Goal: Task Accomplishment & Management: Use online tool/utility

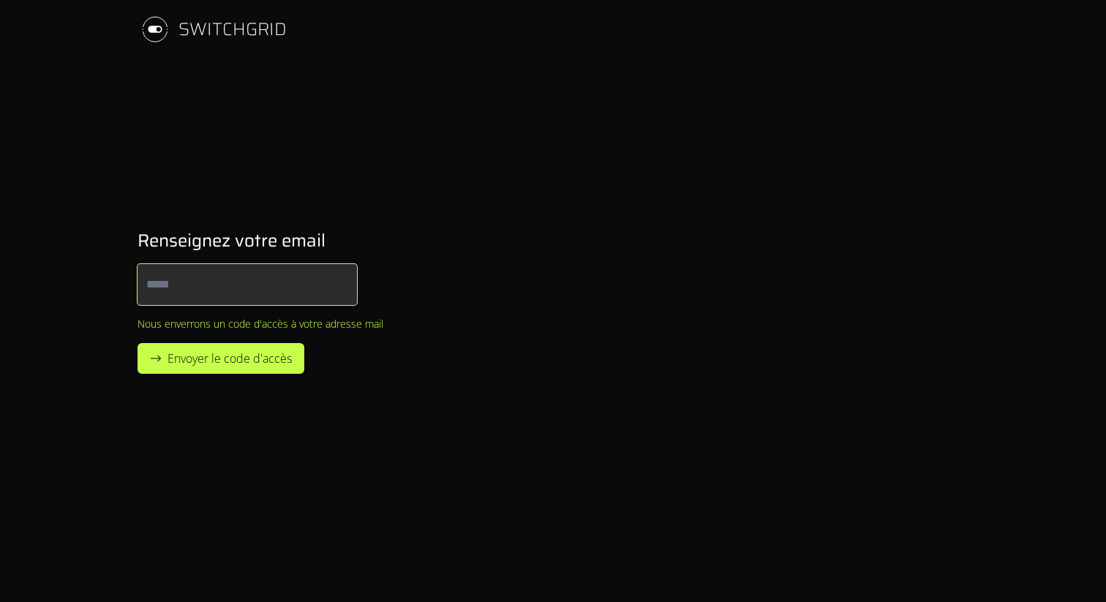
click at [206, 288] on input "Email" at bounding box center [247, 284] width 219 height 41
type input "**********"
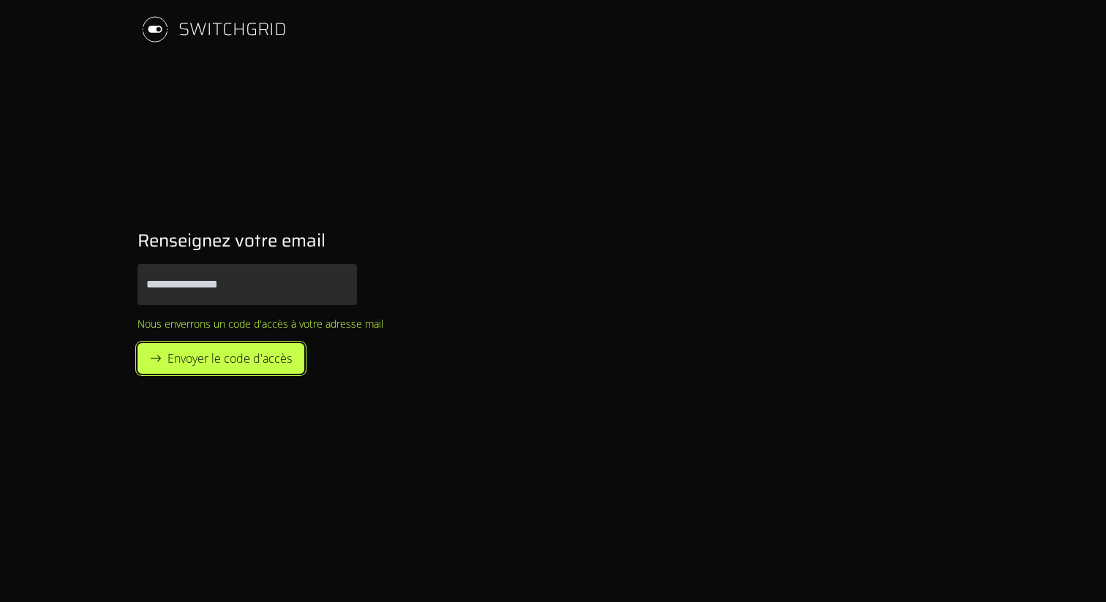
click at [211, 350] on span "Envoyer le code d'accès" at bounding box center [230, 359] width 124 height 18
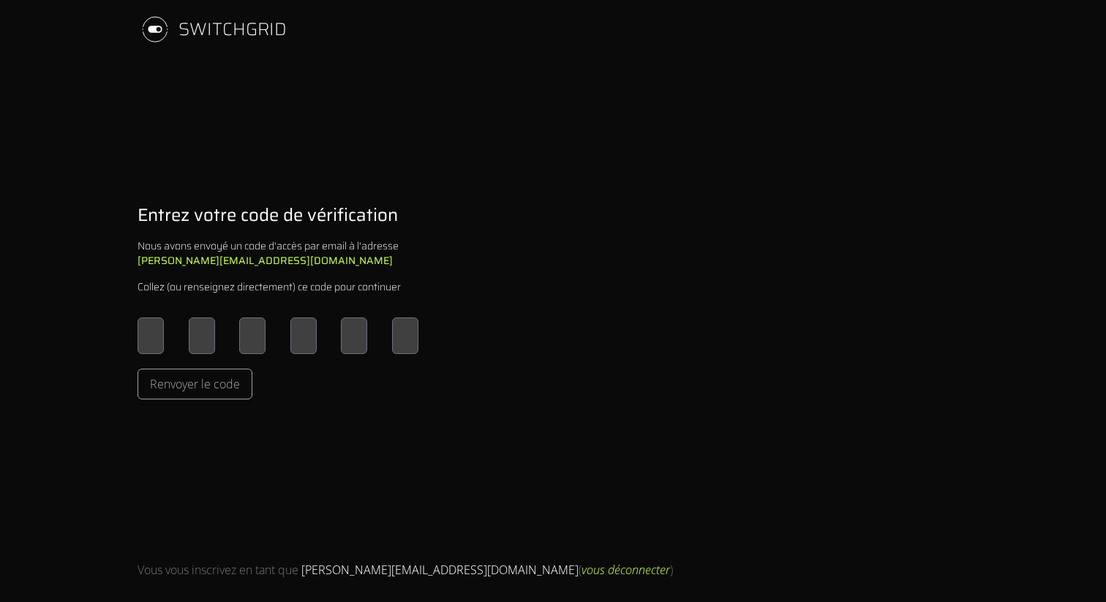
click at [152, 333] on input "Please enter OTP character 1" at bounding box center [151, 336] width 26 height 37
type input "*"
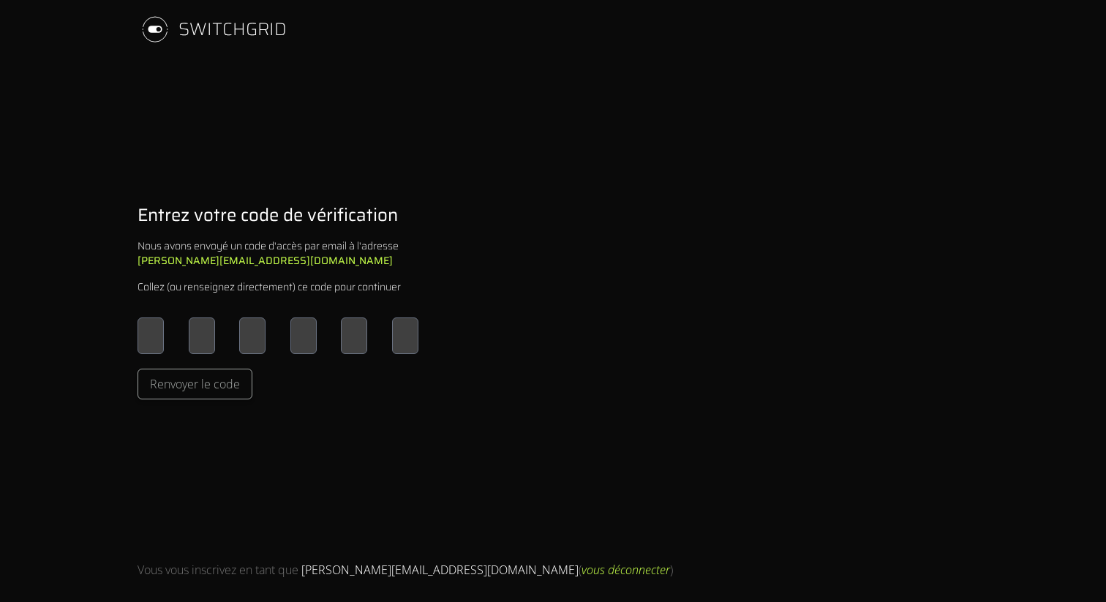
type input "*"
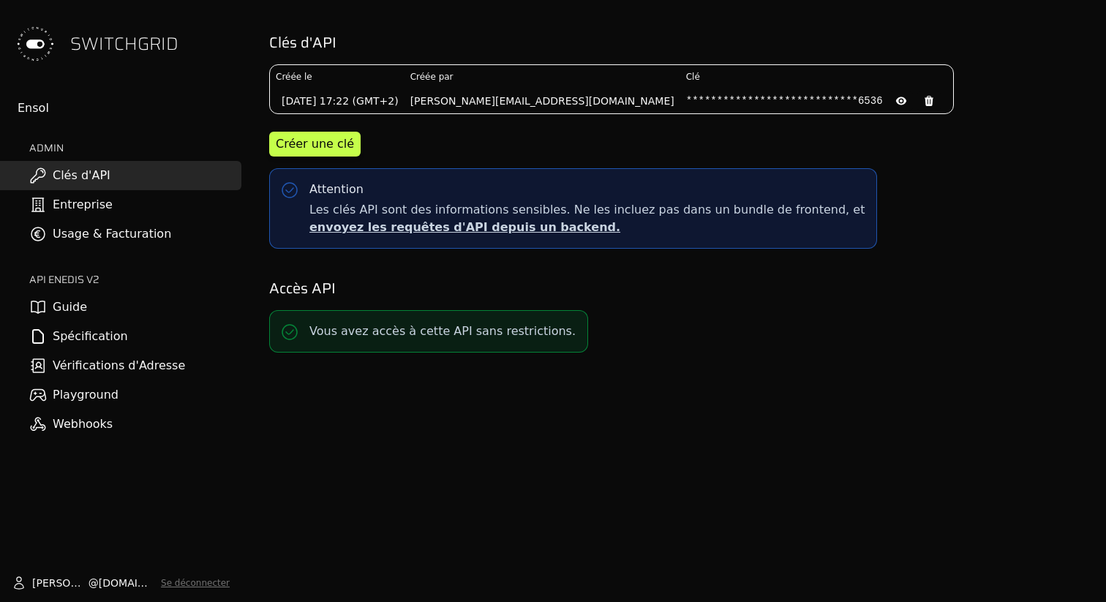
click at [526, 136] on div "Créer une clé" at bounding box center [677, 144] width 817 height 25
click at [896, 103] on icon at bounding box center [902, 101] width 12 height 12
click at [528, 154] on div "Créer une clé" at bounding box center [677, 144] width 817 height 25
click at [94, 359] on link "Vérifications d'Adresse" at bounding box center [120, 365] width 241 height 29
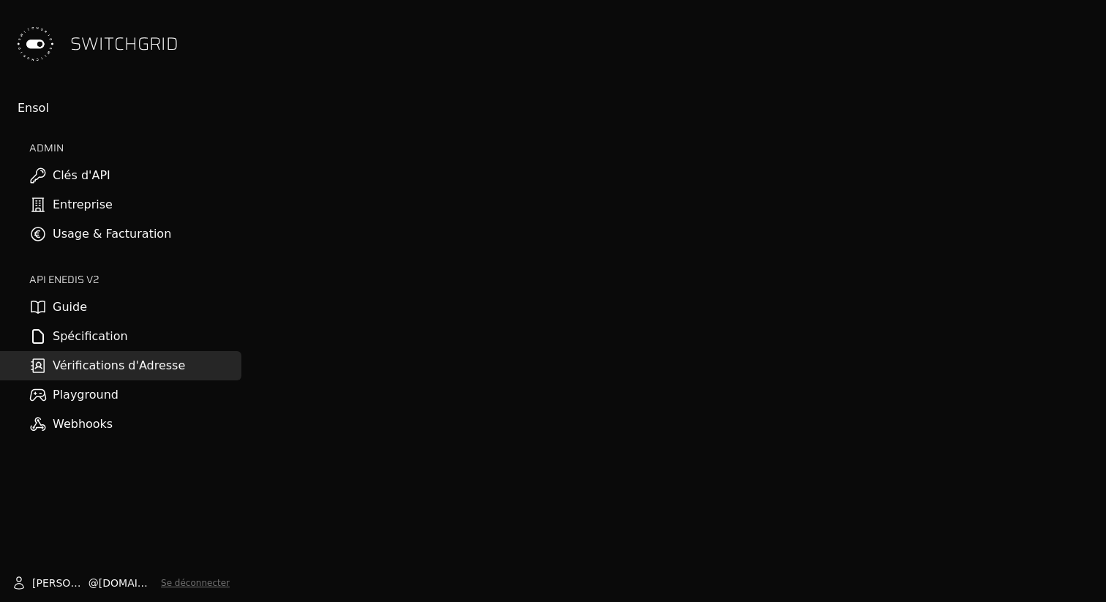
scroll to position [23, 0]
